Goal: Transaction & Acquisition: Purchase product/service

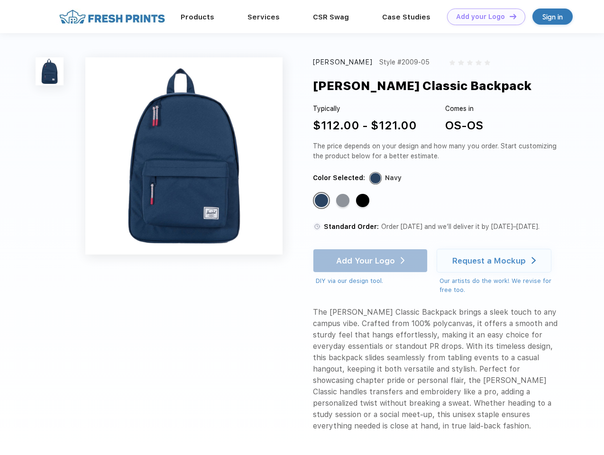
click at [483, 17] on link "Add your Logo Design Tool" at bounding box center [486, 17] width 78 height 17
click at [0, 0] on div "Design Tool" at bounding box center [0, 0] width 0 height 0
click at [509, 16] on link "Add your Logo Design Tool" at bounding box center [486, 17] width 78 height 17
click at [50, 71] on img at bounding box center [50, 71] width 28 height 28
click at [323, 201] on div "Standard Color" at bounding box center [321, 200] width 13 height 13
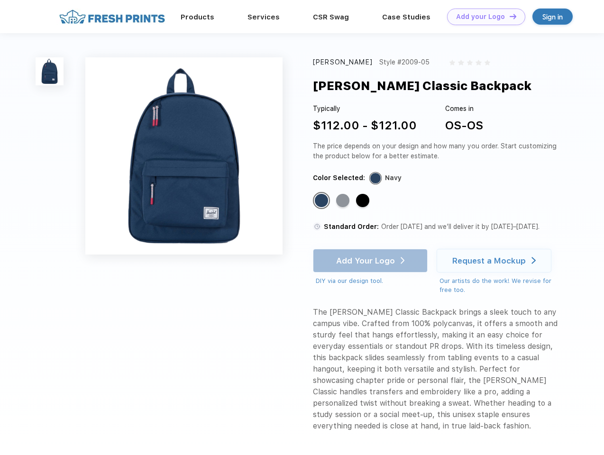
click at [344, 201] on div "Standard Color" at bounding box center [342, 200] width 13 height 13
click at [364, 201] on div "Standard Color" at bounding box center [362, 200] width 13 height 13
click at [371, 261] on div "Add Your Logo DIY via our design tool. Ah shoot! This product isn't up in our d…" at bounding box center [370, 267] width 115 height 37
click at [496, 261] on div "Request a Mockup" at bounding box center [490, 260] width 74 height 9
